Goal: Information Seeking & Learning: Learn about a topic

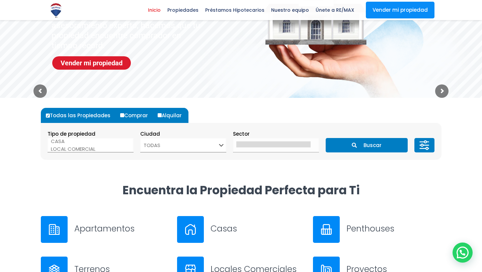
scroll to position [11, 0]
select select "house"
click at [61, 141] on option "CASA" at bounding box center [88, 142] width 74 height 8
click at [194, 144] on select "TODAS [PERSON_NAME][GEOGRAPHIC_DATA][DATE][PERSON_NAME][DATE] ESTE [GEOGRAPHIC_…" at bounding box center [183, 145] width 86 height 14
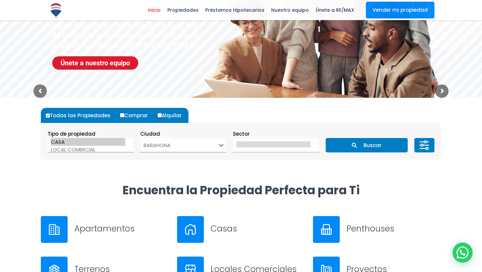
click at [221, 147] on select "TODAS [PERSON_NAME][GEOGRAPHIC_DATA][DATE][PERSON_NAME][DATE] ESTE [GEOGRAPHIC_…" at bounding box center [183, 145] width 86 height 14
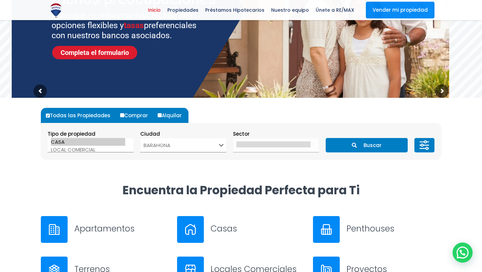
select select "433"
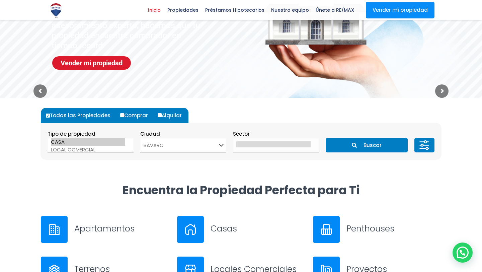
click at [244, 128] on section "Tipo de propiedad APARTAMENTO CASA LOCAL COMERCIAL NAVE INDUSTRIAL FINCA TERREN…" at bounding box center [241, 141] width 400 height 36
click at [160, 114] on input "Alquilar" at bounding box center [160, 115] width 4 height 4
radio input "true"
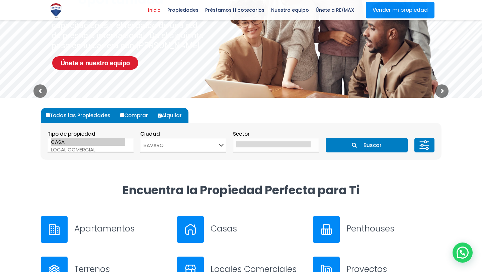
click at [294, 123] on section "Tipo de propiedad APARTAMENTO CASA LOCAL COMERCIAL NAVE INDUSTRIAL FINCA TERREN…" at bounding box center [241, 141] width 400 height 36
click at [347, 142] on button "Buscar" at bounding box center [366, 145] width 82 height 14
